Goal: Task Accomplishment & Management: Use online tool/utility

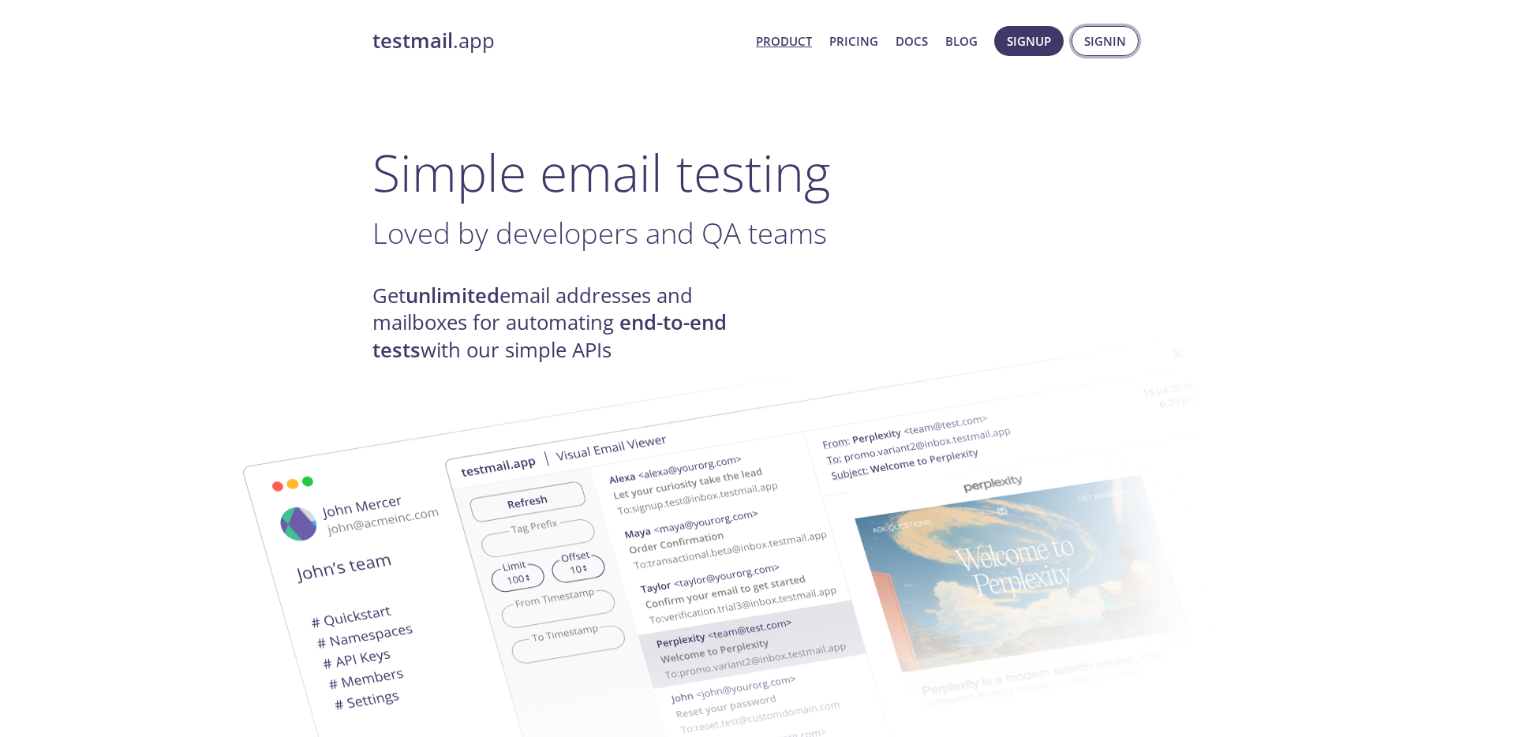
click at [1113, 42] on span "Signin" at bounding box center [1105, 41] width 42 height 21
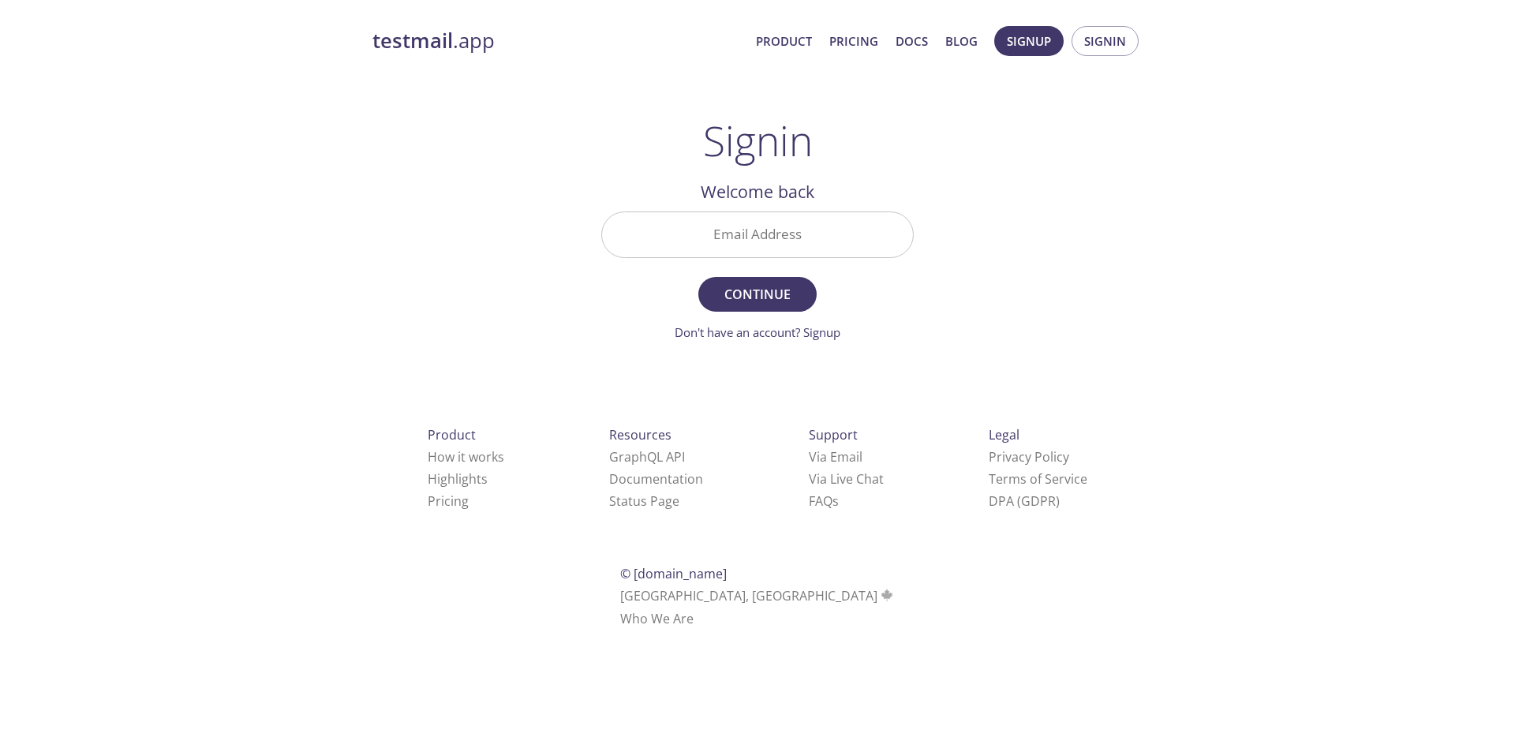
click at [727, 228] on input "Email Address" at bounding box center [757, 234] width 311 height 45
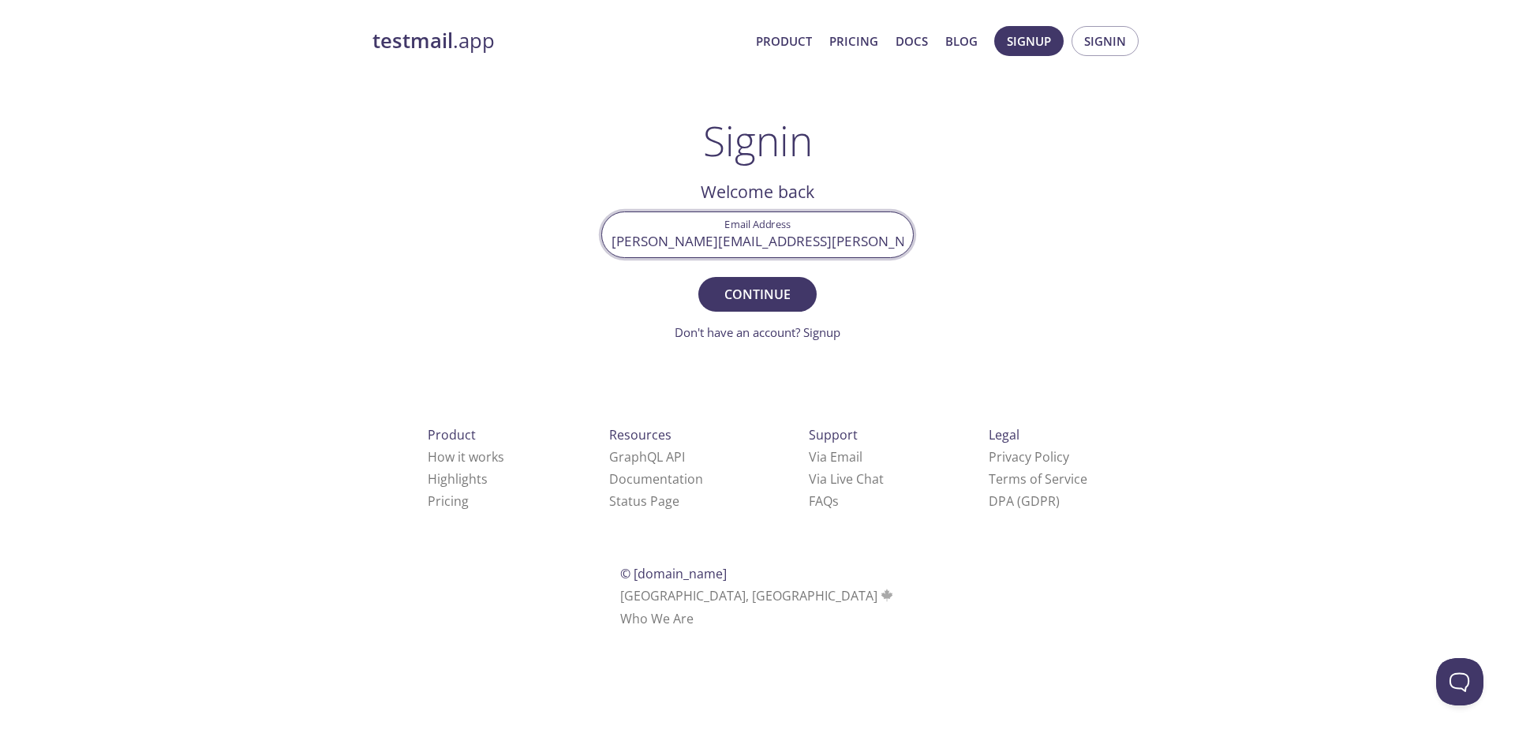
type input "[PERSON_NAME][EMAIL_ADDRESS][PERSON_NAME][DOMAIN_NAME]"
click at [760, 299] on span "Continue" at bounding box center [758, 294] width 84 height 22
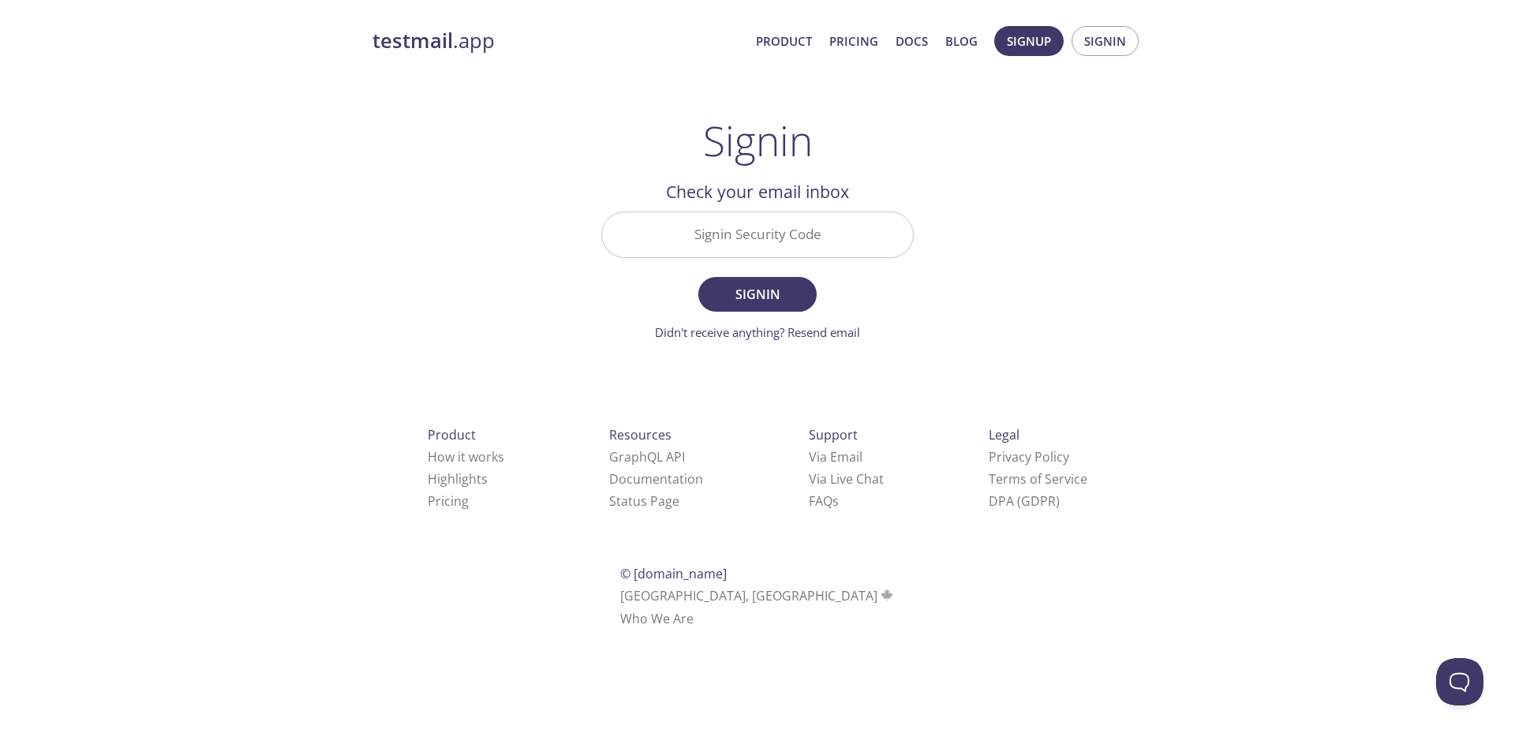
click at [765, 237] on input "Signin Security Code" at bounding box center [757, 234] width 311 height 45
paste input "5XFEJM1"
type input "5XFEJM1"
click at [766, 287] on span "Signin" at bounding box center [758, 294] width 84 height 22
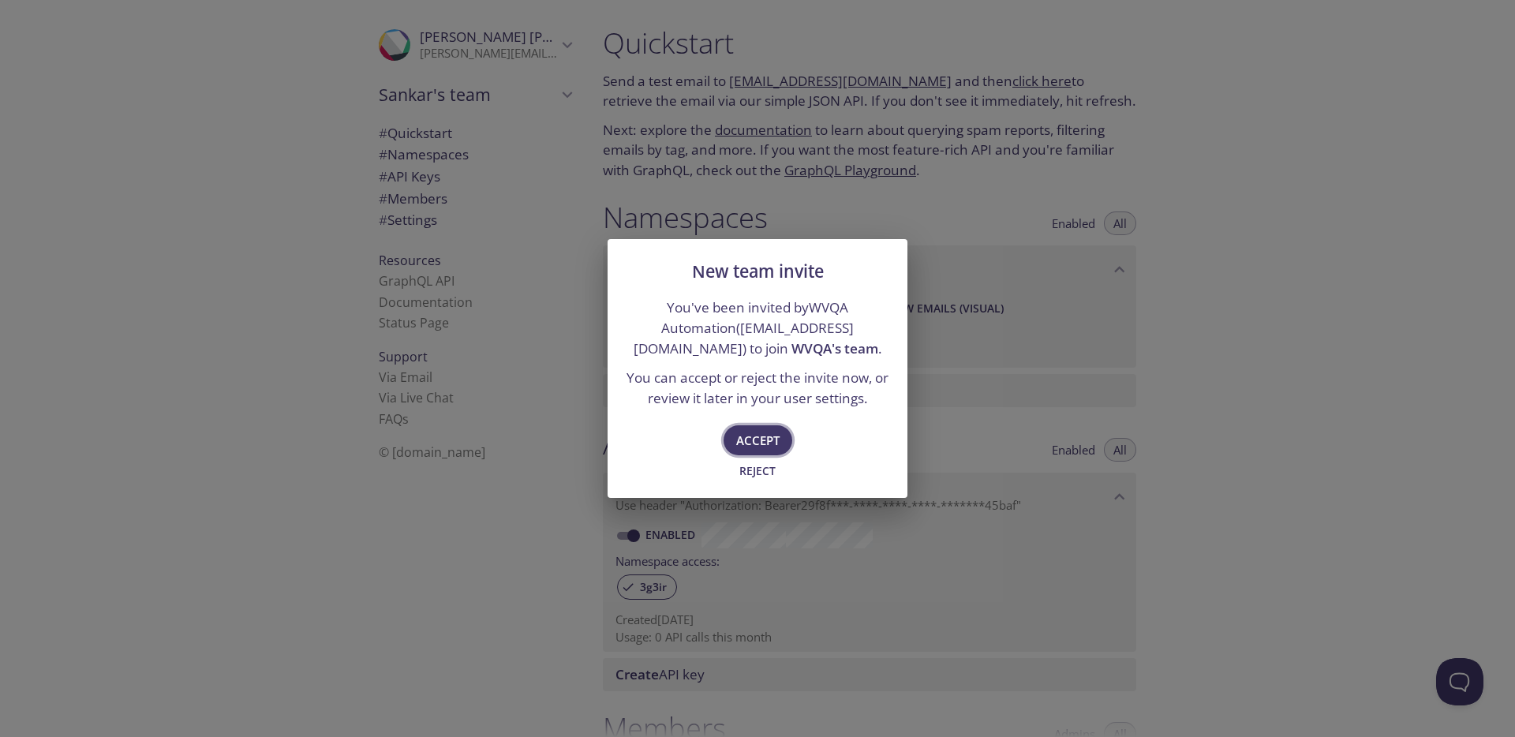
click at [765, 442] on span "Accept" at bounding box center [757, 440] width 43 height 21
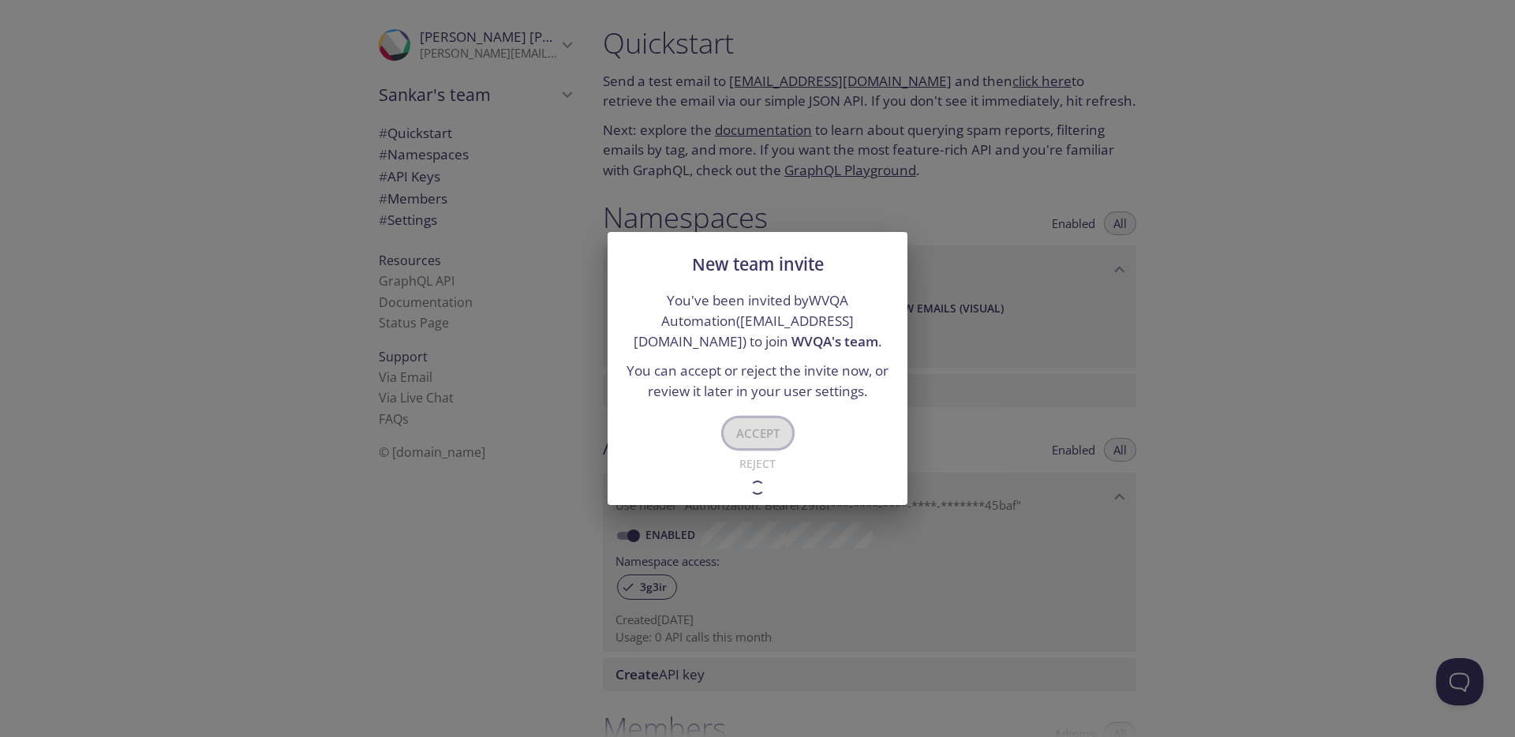
type input "WVQA's team"
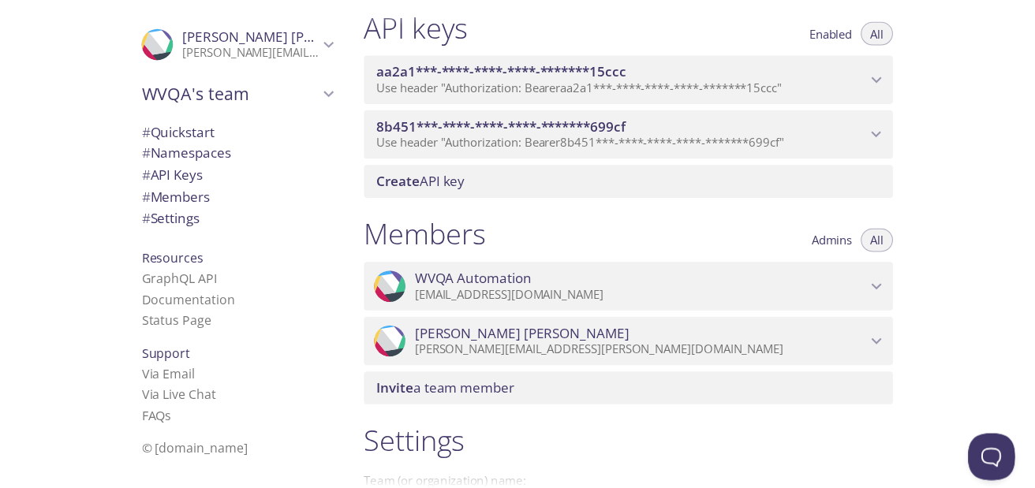
scroll to position [966, 0]
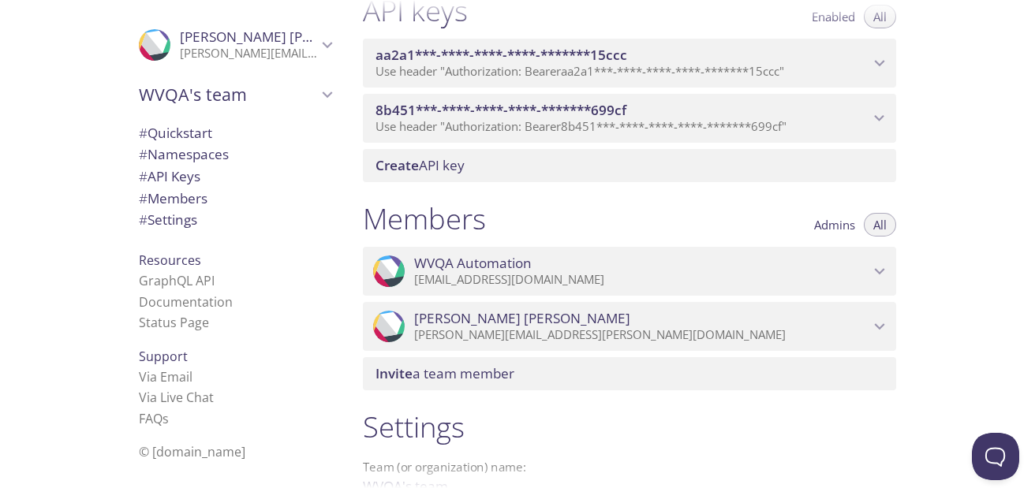
click at [884, 271] on icon "WVQA Automation" at bounding box center [879, 271] width 21 height 21
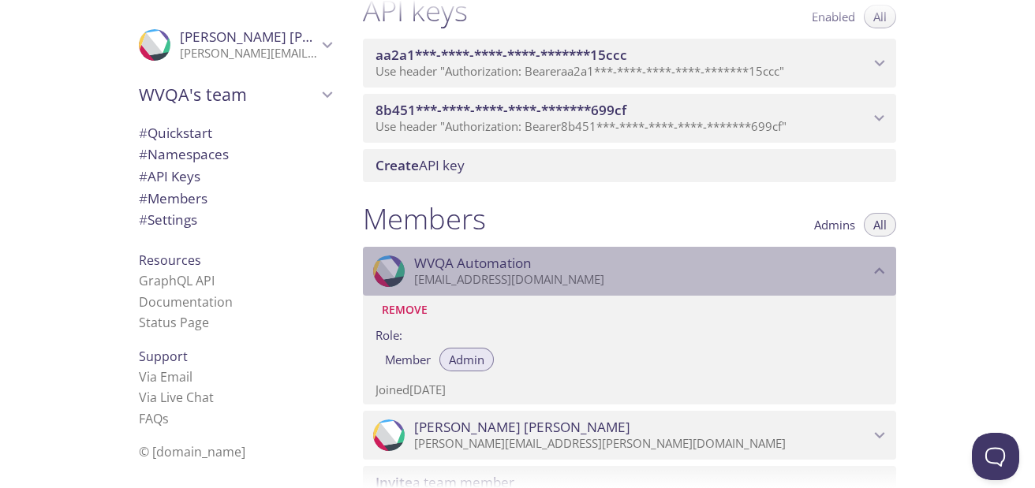
click at [884, 271] on icon "WVQA Automation" at bounding box center [879, 271] width 21 height 21
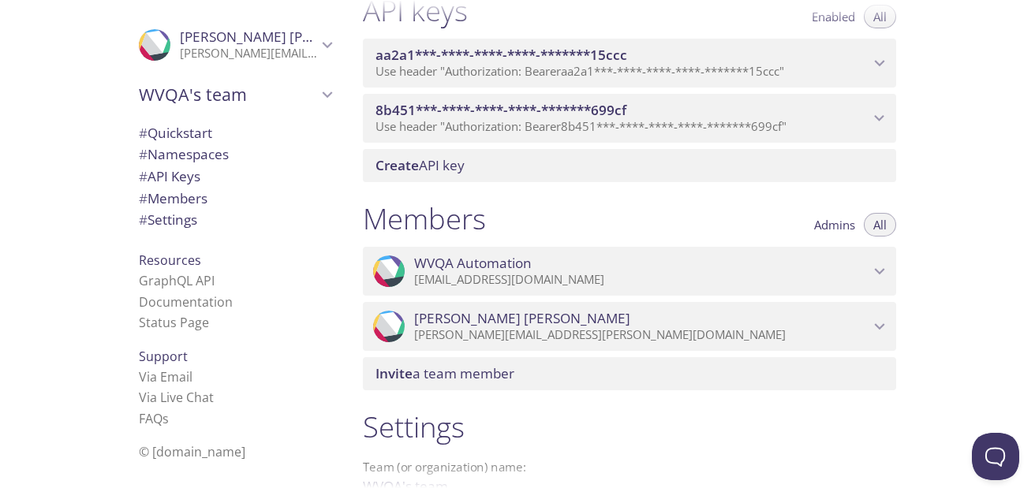
click at [874, 319] on icon "Sankar Edala" at bounding box center [879, 326] width 21 height 21
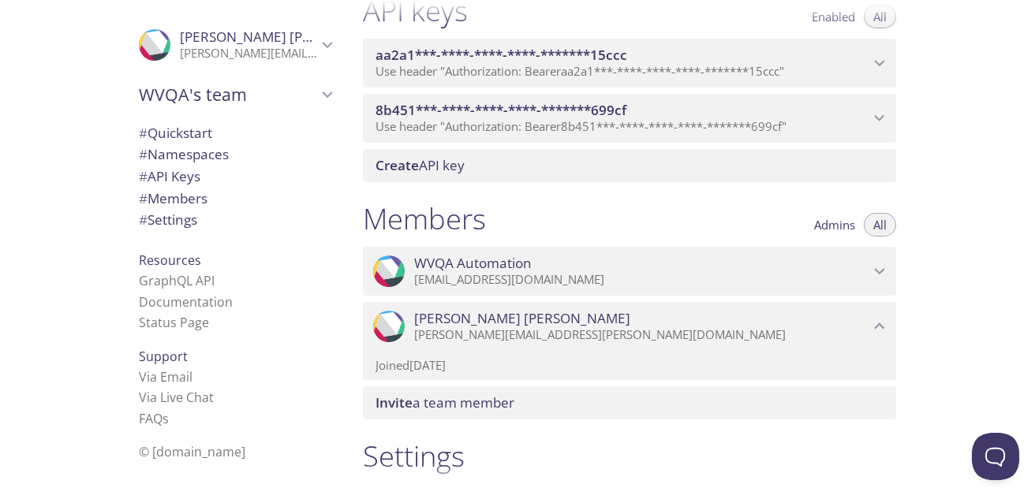
click at [882, 324] on icon "Sankar Edala" at bounding box center [879, 326] width 21 height 21
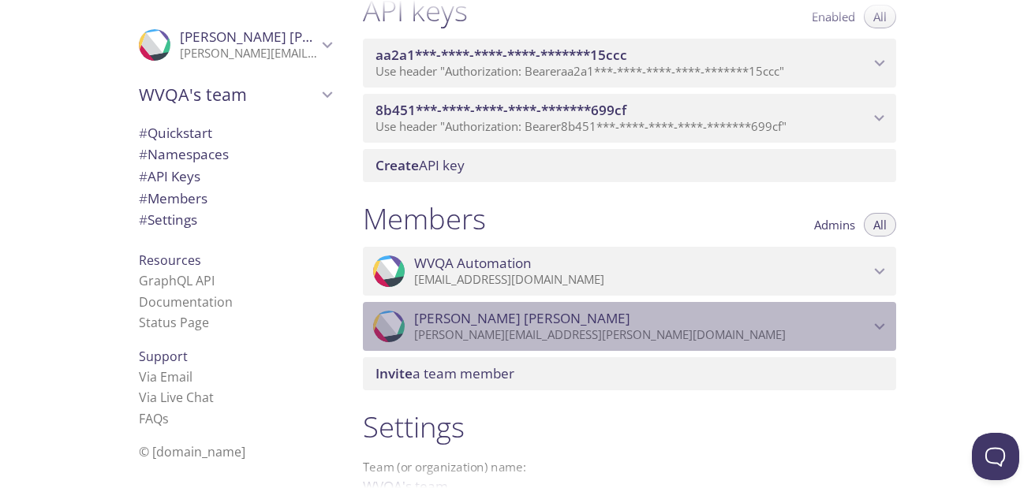
click at [882, 324] on icon "Sankar Edala" at bounding box center [879, 326] width 21 height 21
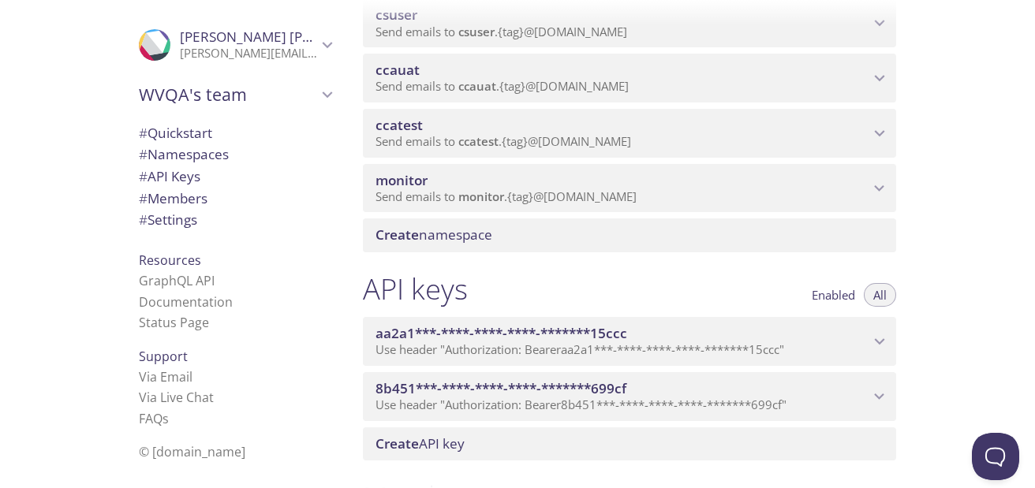
scroll to position [690, 0]
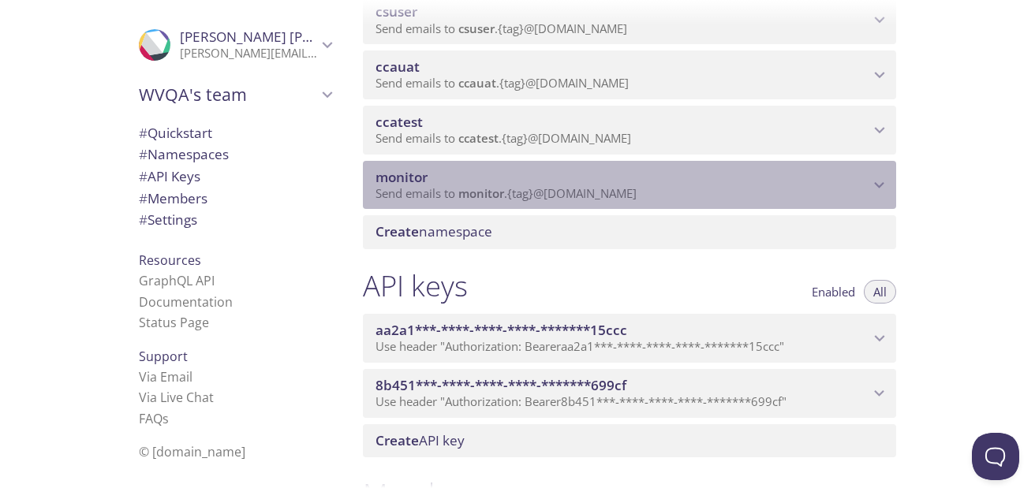
click at [879, 185] on icon "monitor namespace" at bounding box center [879, 185] width 21 height 21
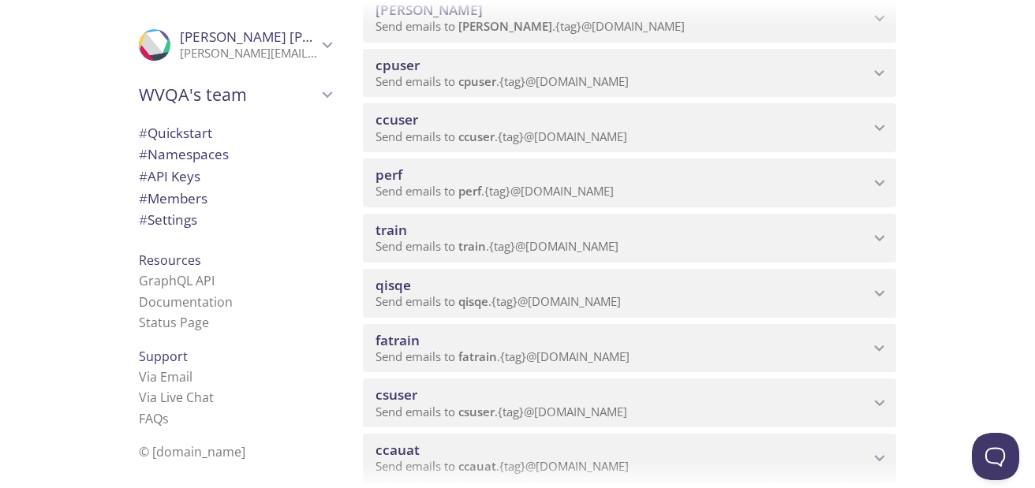
scroll to position [219, 0]
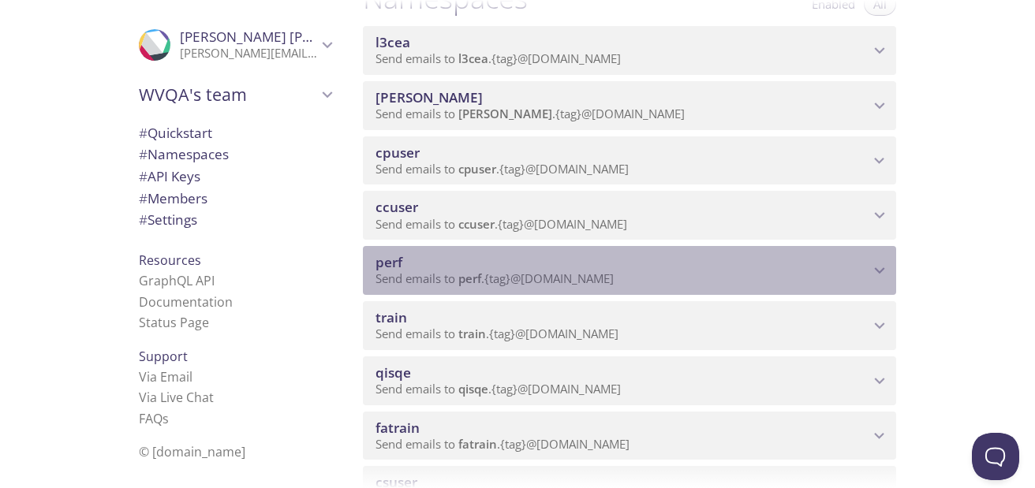
click at [773, 255] on span "perf" at bounding box center [623, 262] width 494 height 17
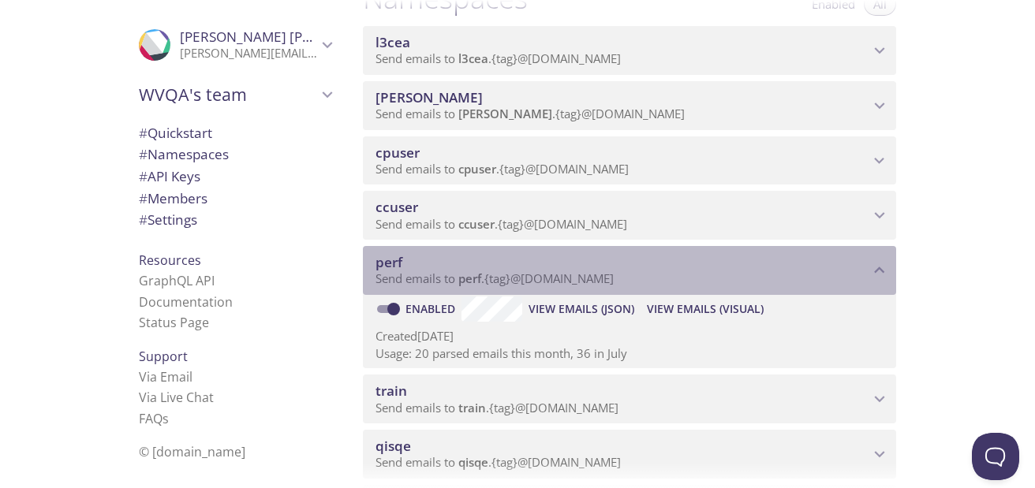
click at [703, 271] on p "Send emails to perf . {tag} @[DOMAIN_NAME]" at bounding box center [623, 279] width 494 height 16
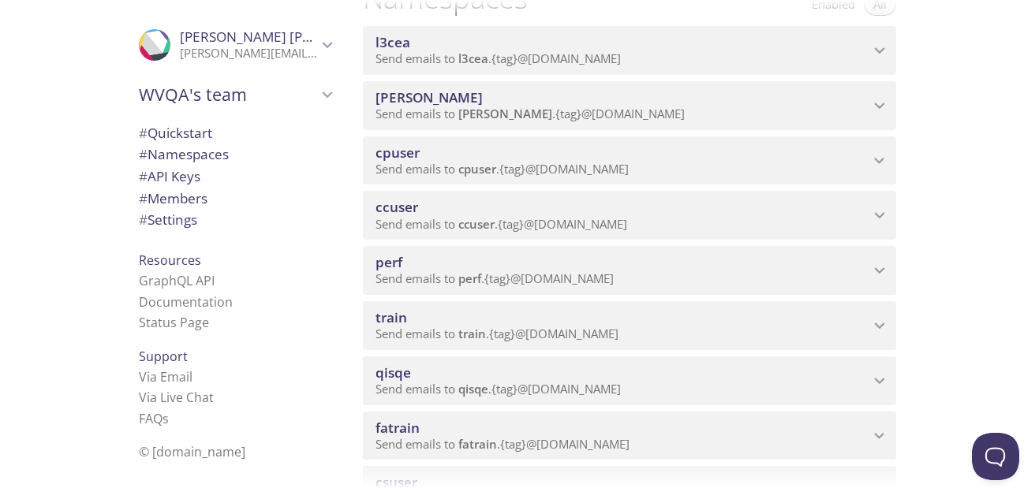
click at [703, 271] on p "Send emails to perf . {tag} @[DOMAIN_NAME]" at bounding box center [623, 279] width 494 height 16
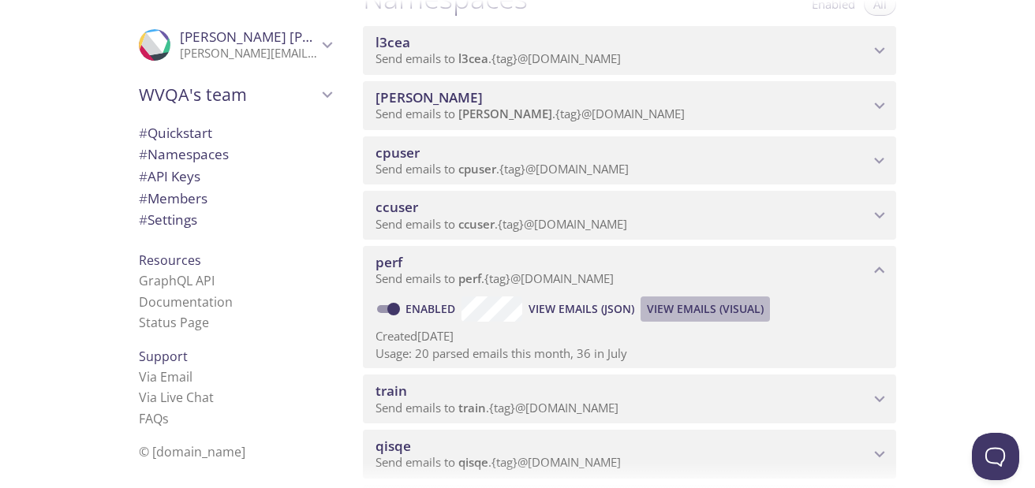
click at [703, 307] on span "View Emails (Visual)" at bounding box center [705, 309] width 117 height 19
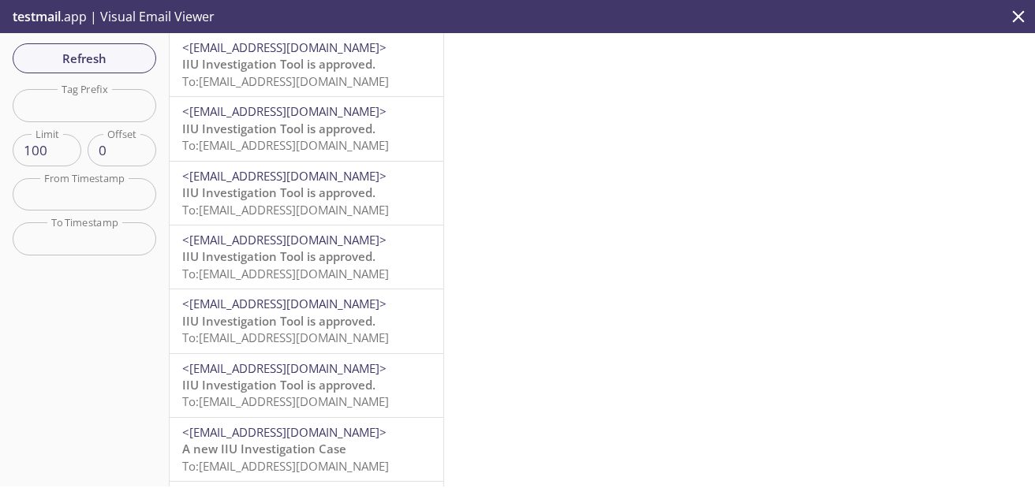
click at [303, 75] on span "To: [EMAIL_ADDRESS][DOMAIN_NAME]" at bounding box center [285, 81] width 207 height 16
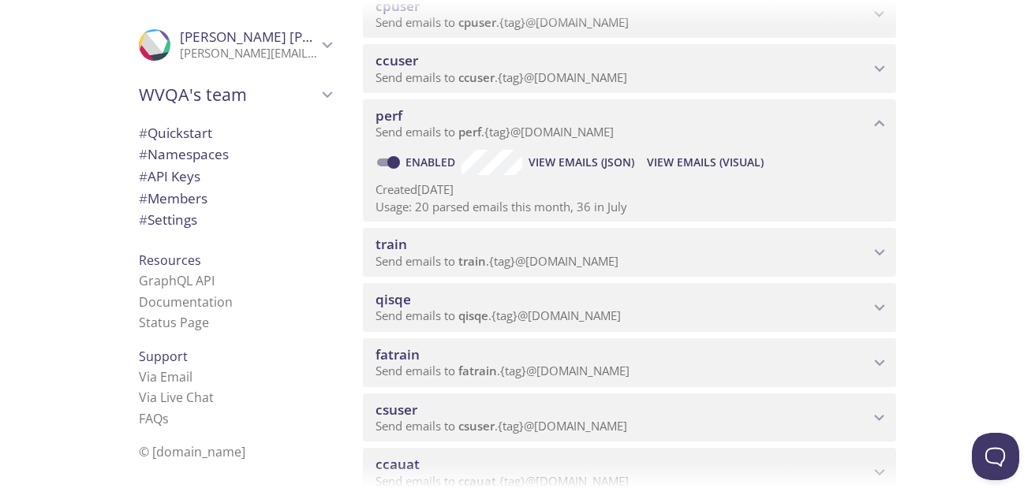
scroll to position [368, 0]
click at [562, 243] on span "train" at bounding box center [623, 242] width 494 height 17
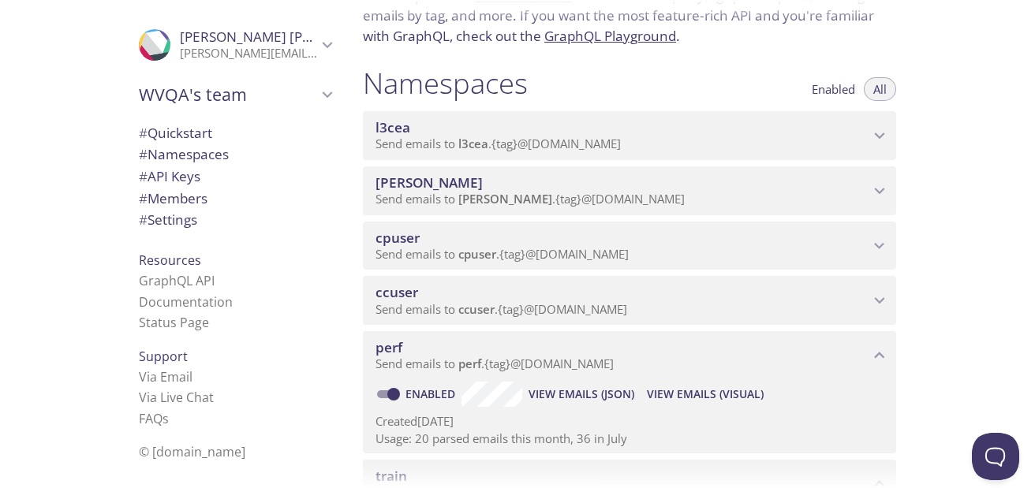
scroll to position [136, 0]
click at [828, 88] on span "Enabled" at bounding box center [833, 88] width 43 height 0
click at [882, 88] on span "All" at bounding box center [879, 88] width 13 height 0
click at [843, 88] on span "Enabled" at bounding box center [833, 88] width 43 height 0
click at [878, 88] on span "All" at bounding box center [879, 88] width 13 height 0
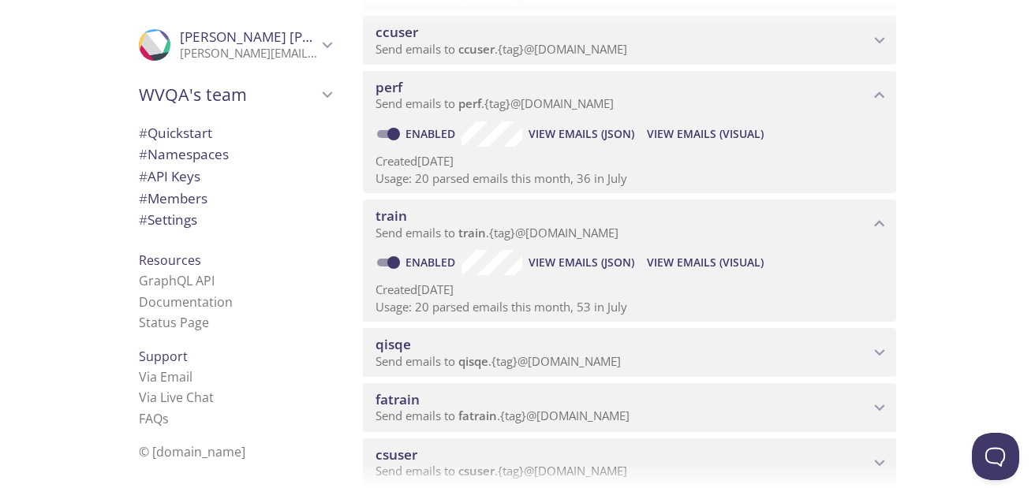
scroll to position [397, 0]
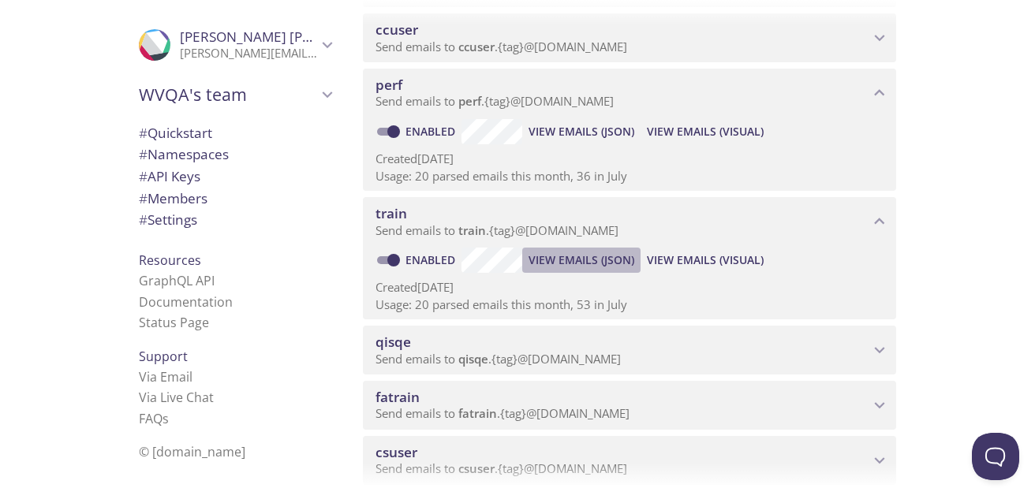
click at [590, 260] on span "View Emails (JSON)" at bounding box center [582, 260] width 106 height 19
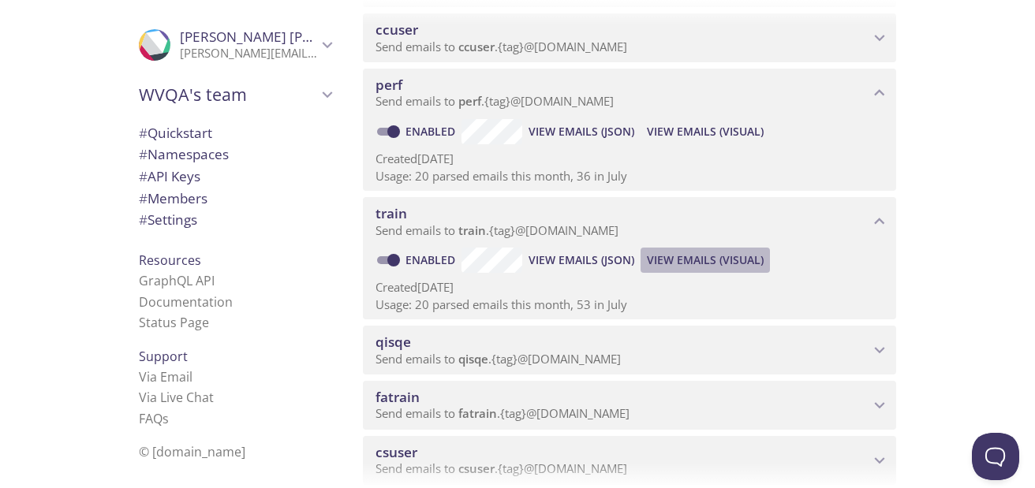
click at [712, 264] on span "View Emails (Visual)" at bounding box center [705, 260] width 117 height 19
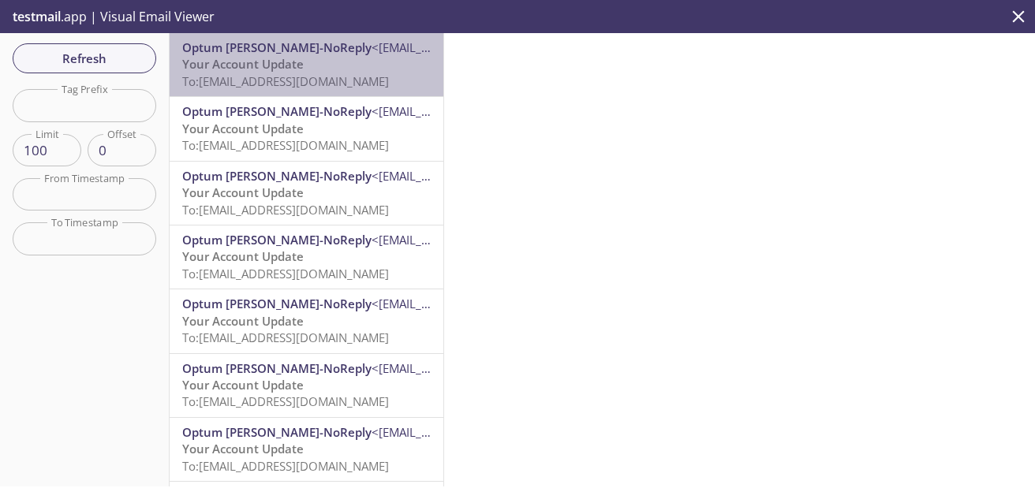
click at [326, 67] on p "Your Account Update To: [EMAIL_ADDRESS][DOMAIN_NAME]" at bounding box center [306, 73] width 249 height 34
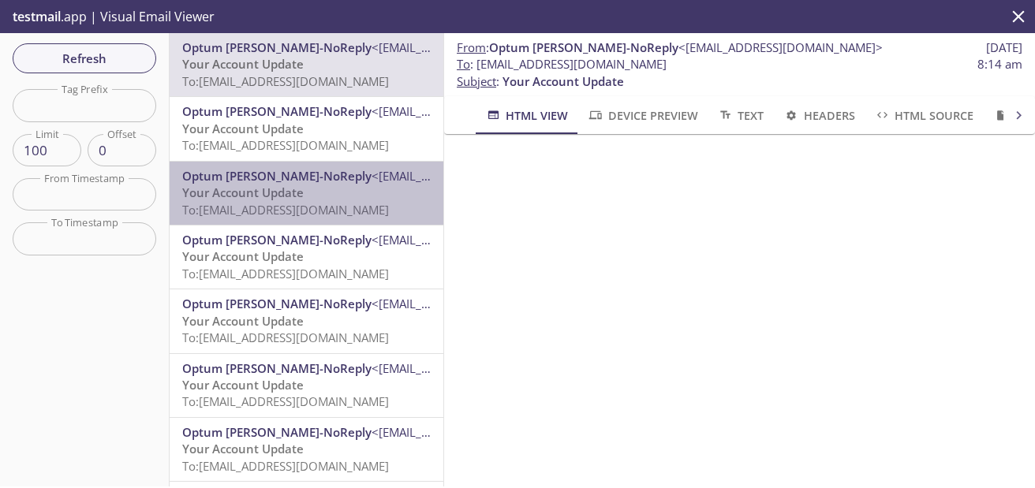
click at [372, 174] on span "<[EMAIL_ADDRESS][DOMAIN_NAME]>" at bounding box center [474, 176] width 204 height 16
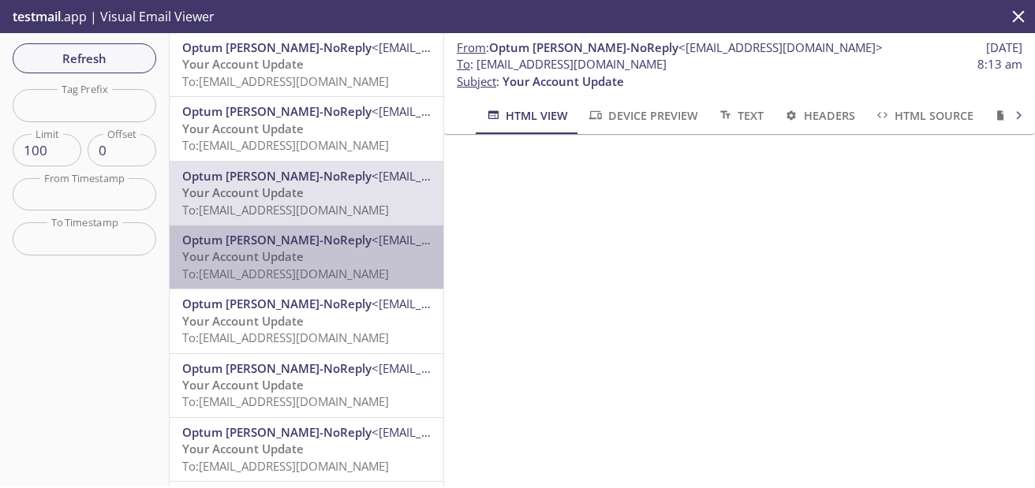
click at [372, 234] on span "<[EMAIL_ADDRESS][DOMAIN_NAME]>" at bounding box center [474, 240] width 204 height 16
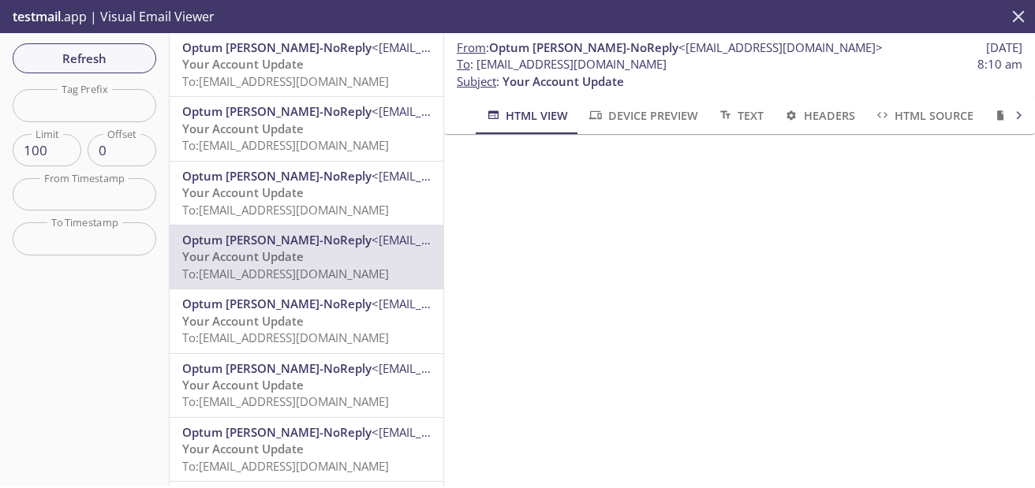
click at [1012, 15] on icon "close" at bounding box center [1018, 16] width 21 height 21
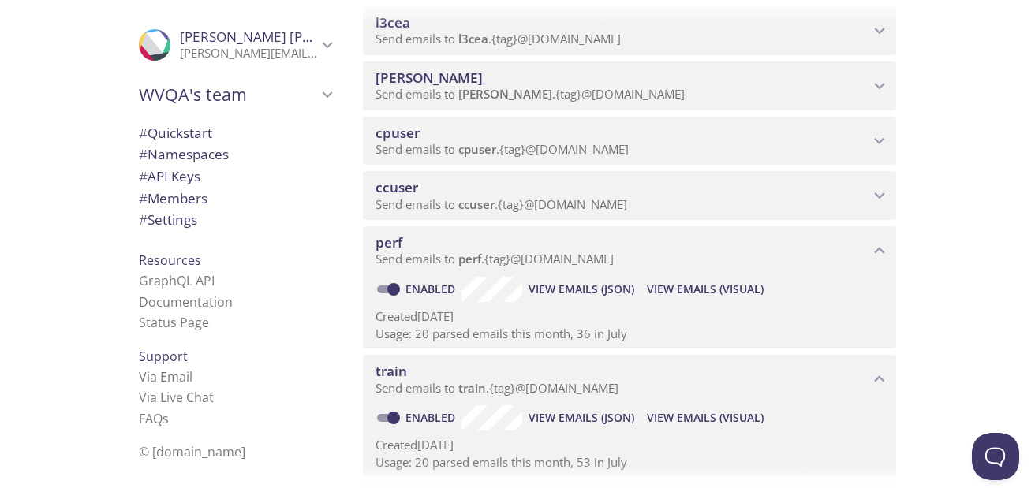
scroll to position [213, 0]
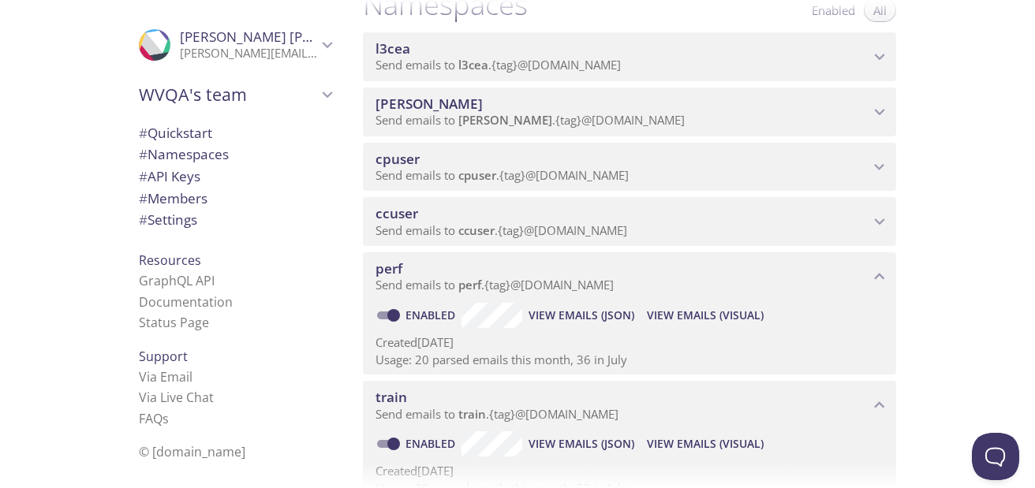
click at [690, 321] on span "View Emails (Visual)" at bounding box center [705, 315] width 117 height 19
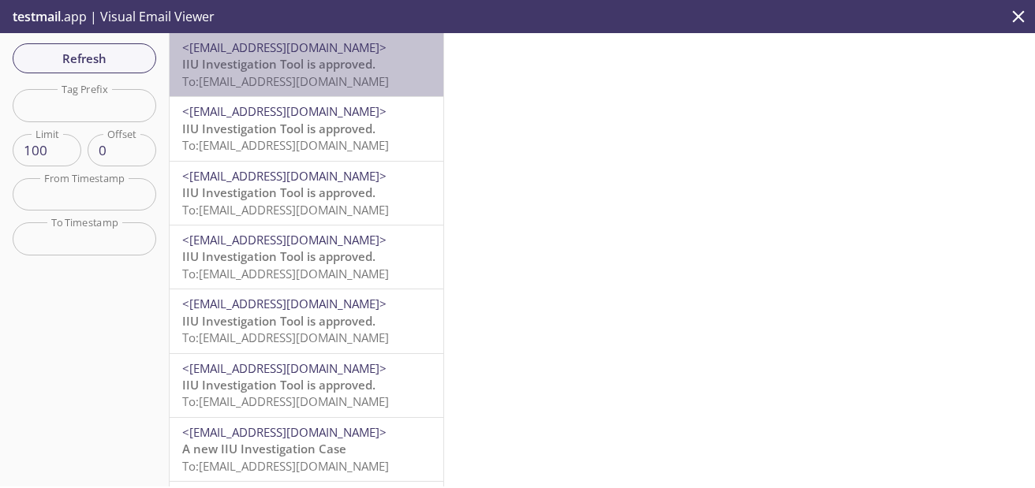
click at [314, 67] on span "IIU Investigation Tool is approved." at bounding box center [278, 64] width 193 height 16
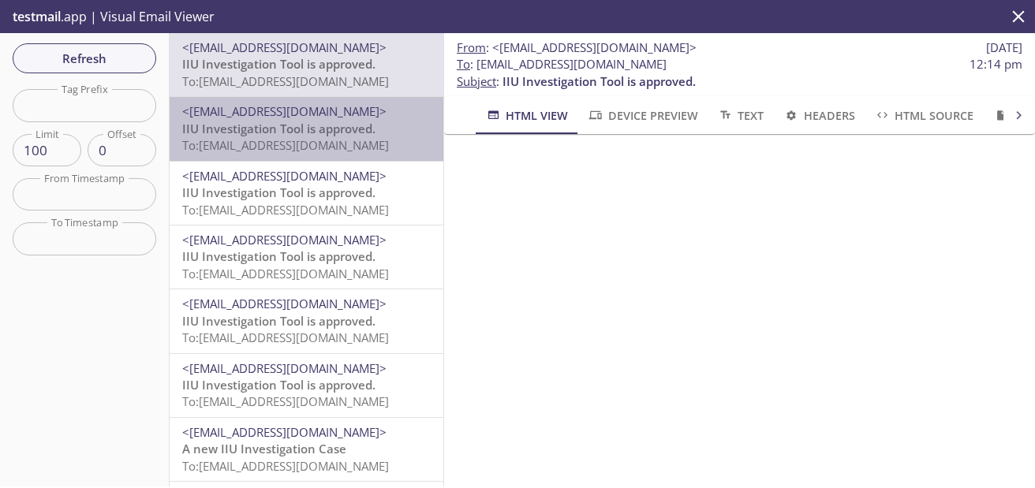
click at [304, 130] on span "IIU Investigation Tool is approved." at bounding box center [278, 129] width 193 height 16
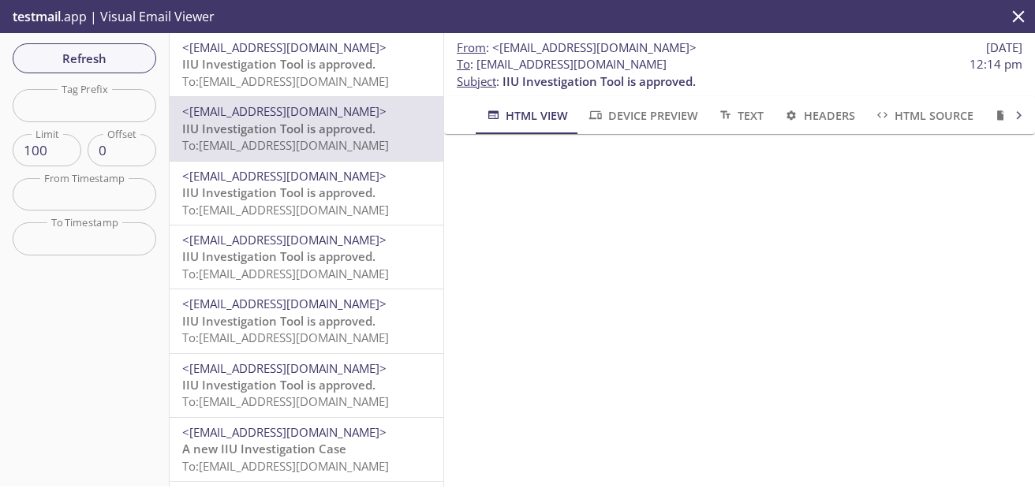
click at [1015, 15] on icon "close" at bounding box center [1018, 16] width 21 height 21
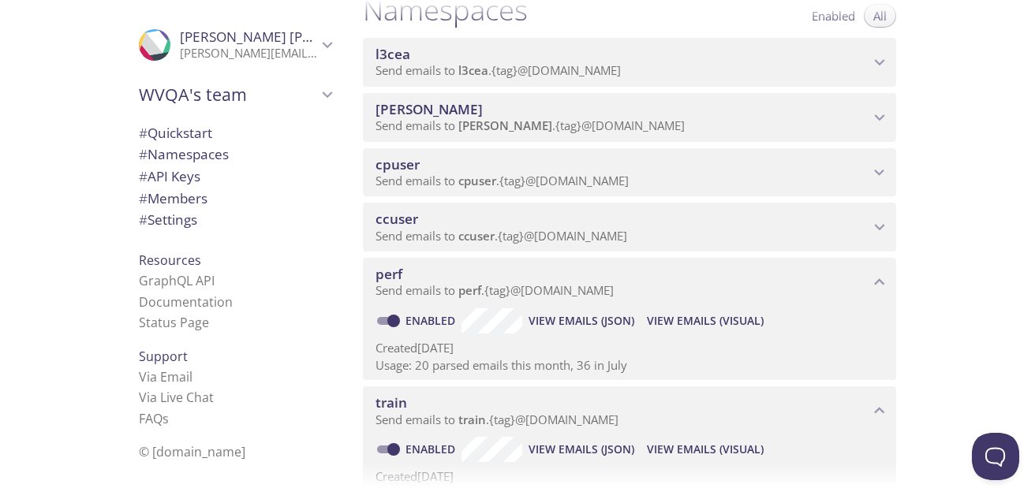
scroll to position [197, 0]
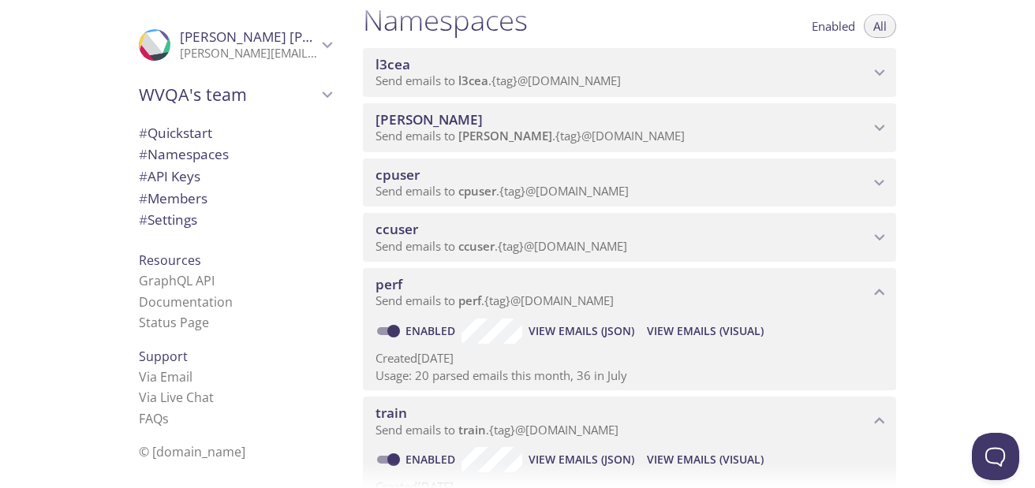
click at [958, 106] on div "Quickstart Send a test email to [EMAIL_ADDRESS][DOMAIN_NAME] and then click her…" at bounding box center [692, 244] width 685 height 488
